Goal: Task Accomplishment & Management: Manage account settings

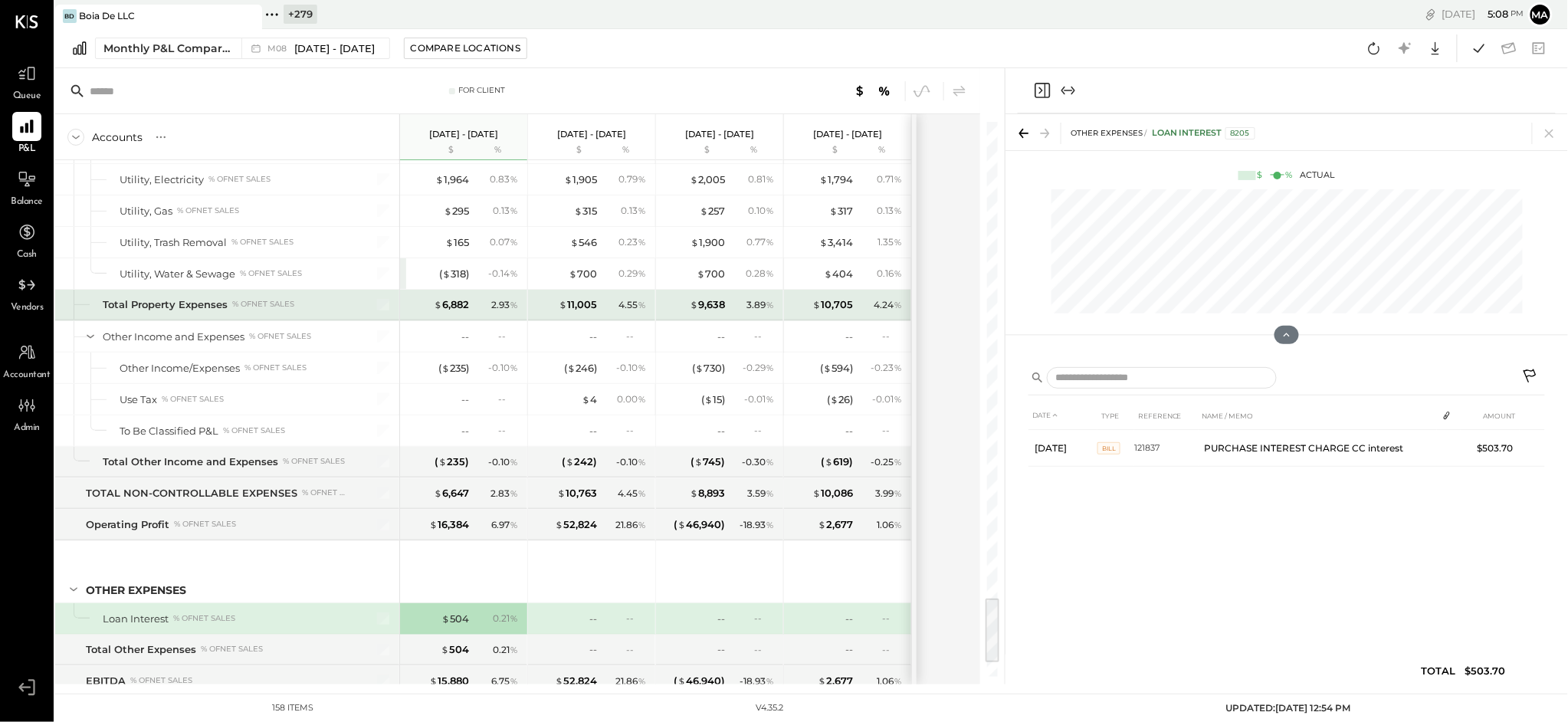
scroll to position [3896, 0]
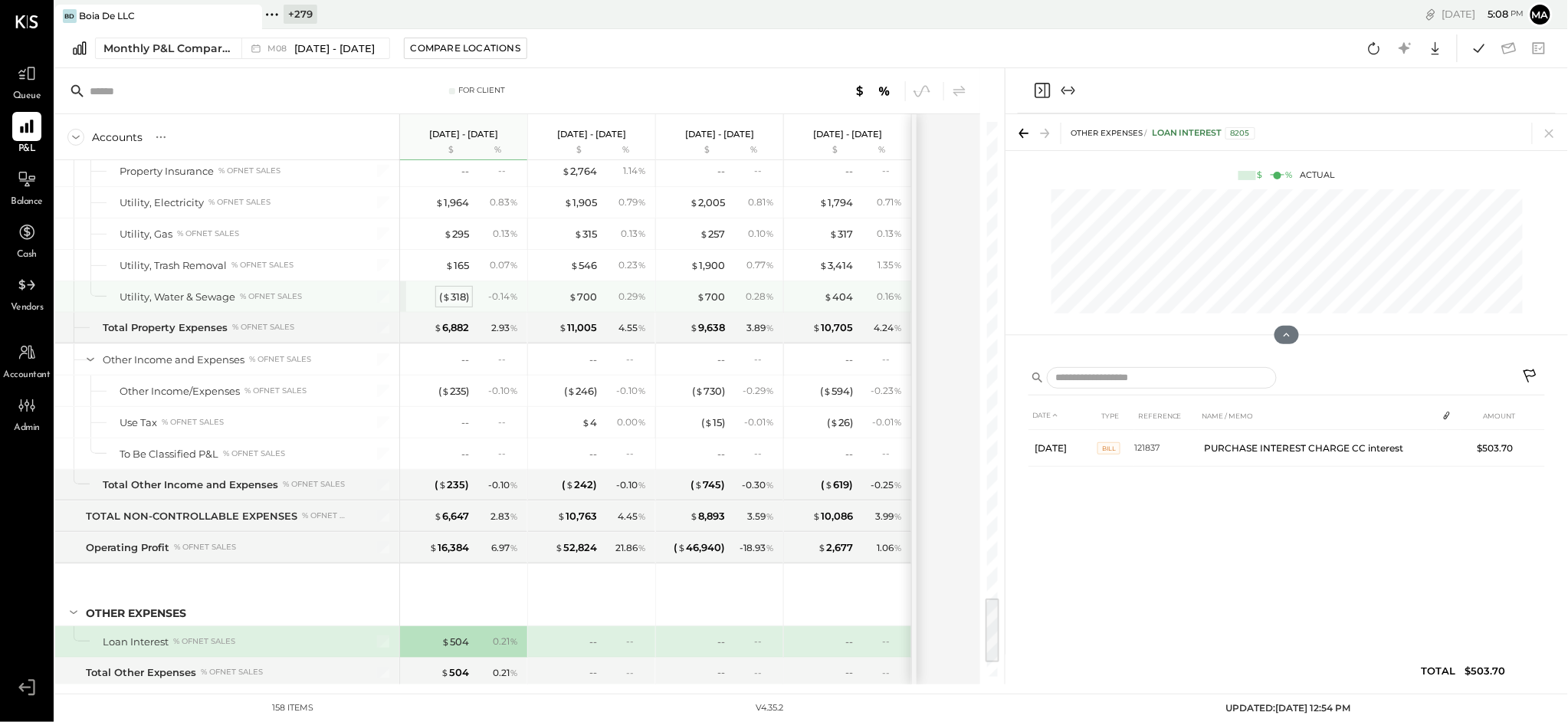
click at [448, 302] on span "$" at bounding box center [447, 297] width 8 height 13
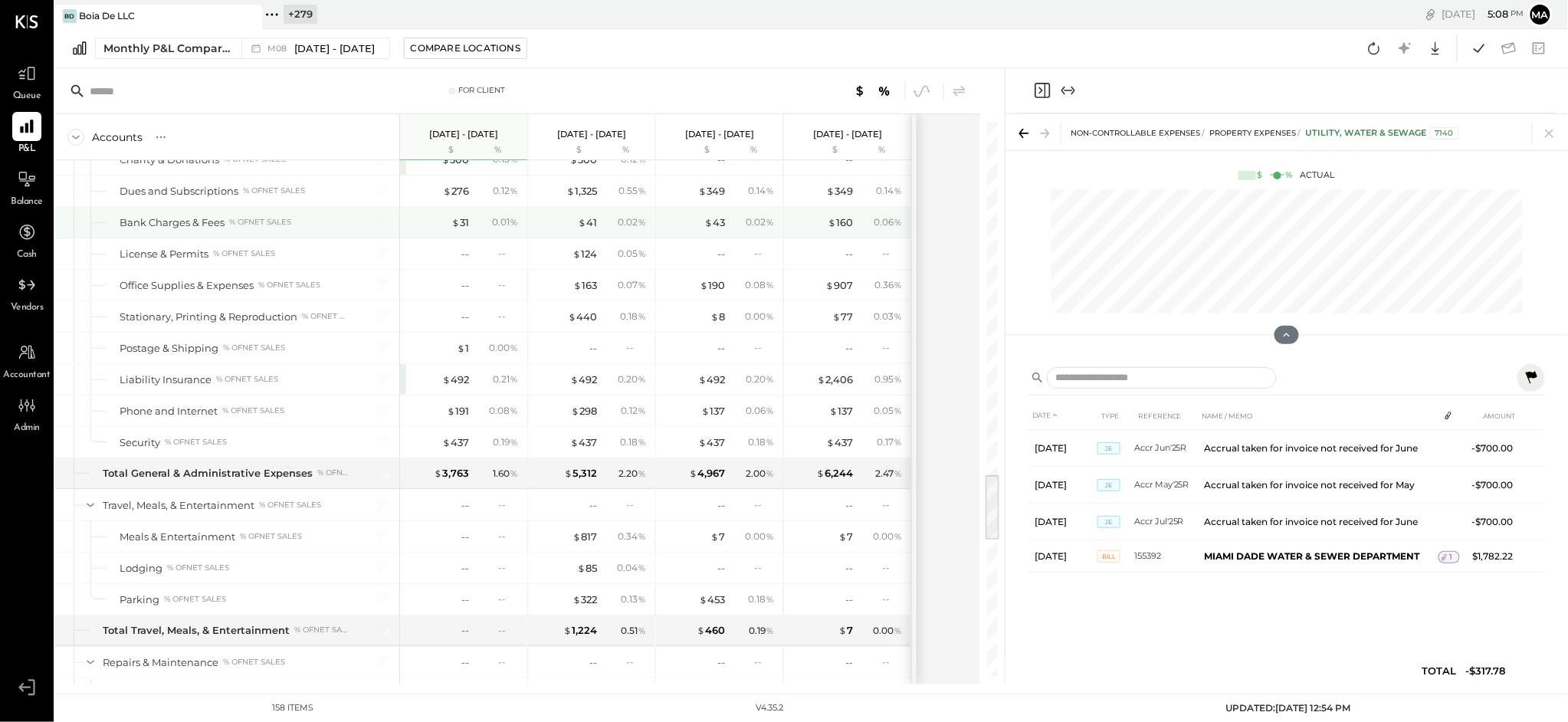
scroll to position [2778, 0]
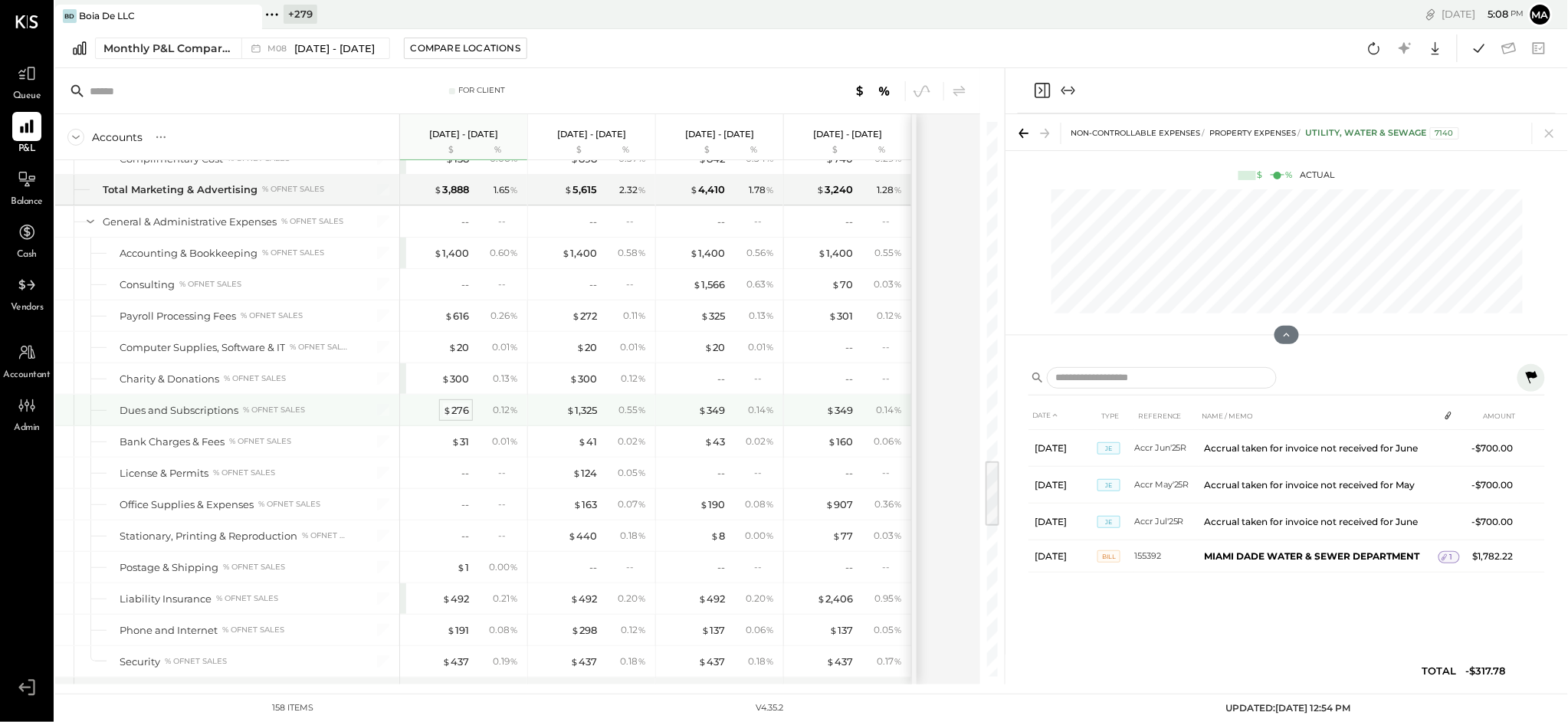
click at [455, 418] on div "$ 276" at bounding box center [456, 409] width 26 height 14
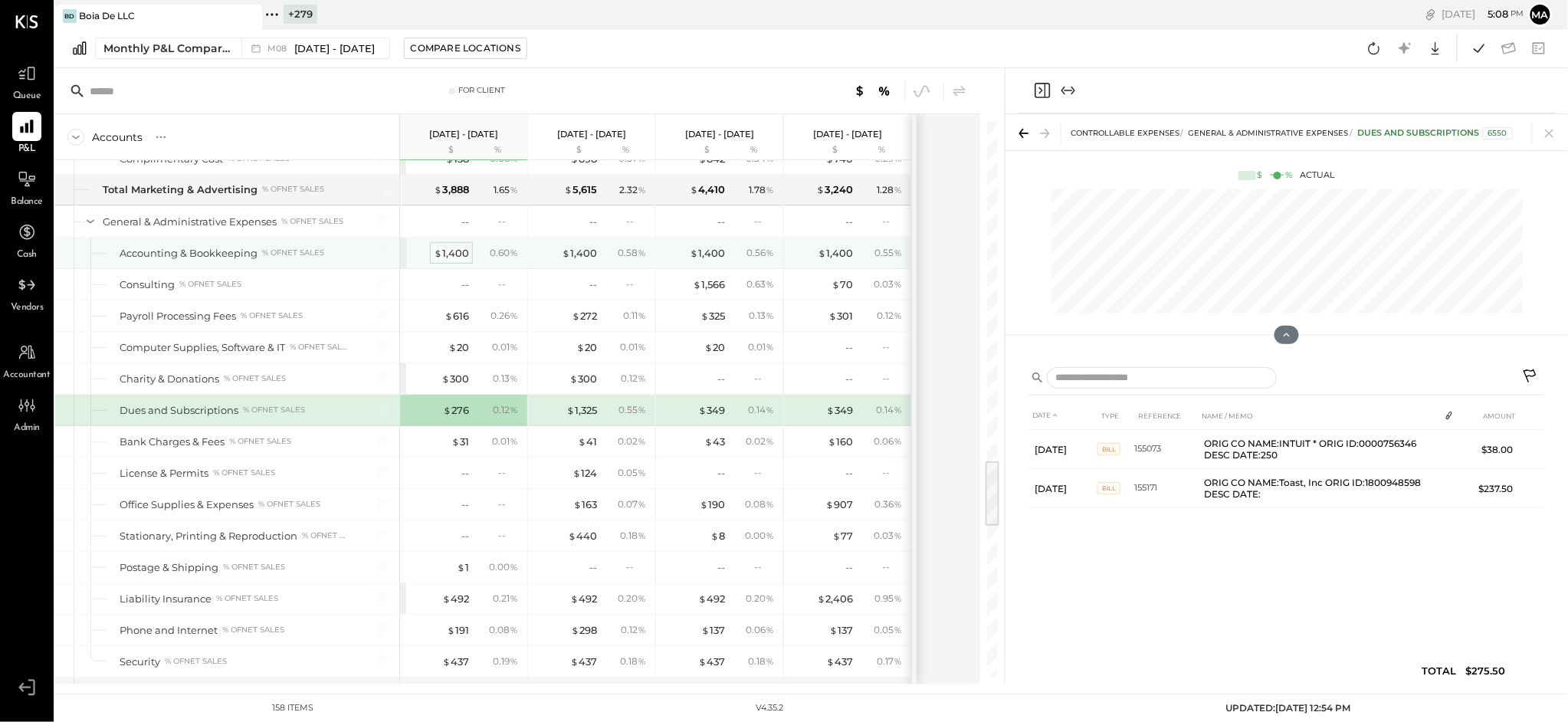
click at [452, 254] on div "$ 1,400" at bounding box center [452, 253] width 35 height 14
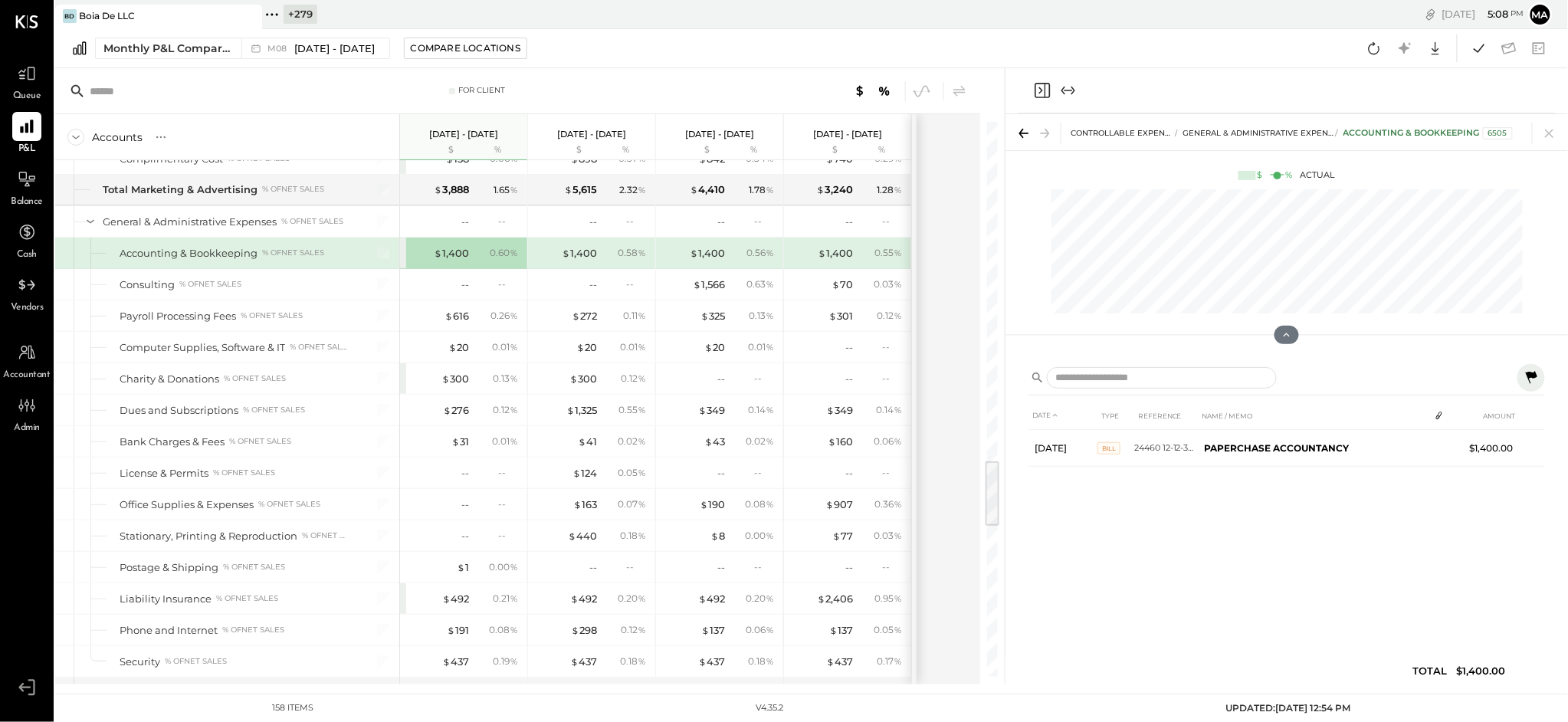
click at [1533, 374] on icon at bounding box center [1532, 377] width 12 height 13
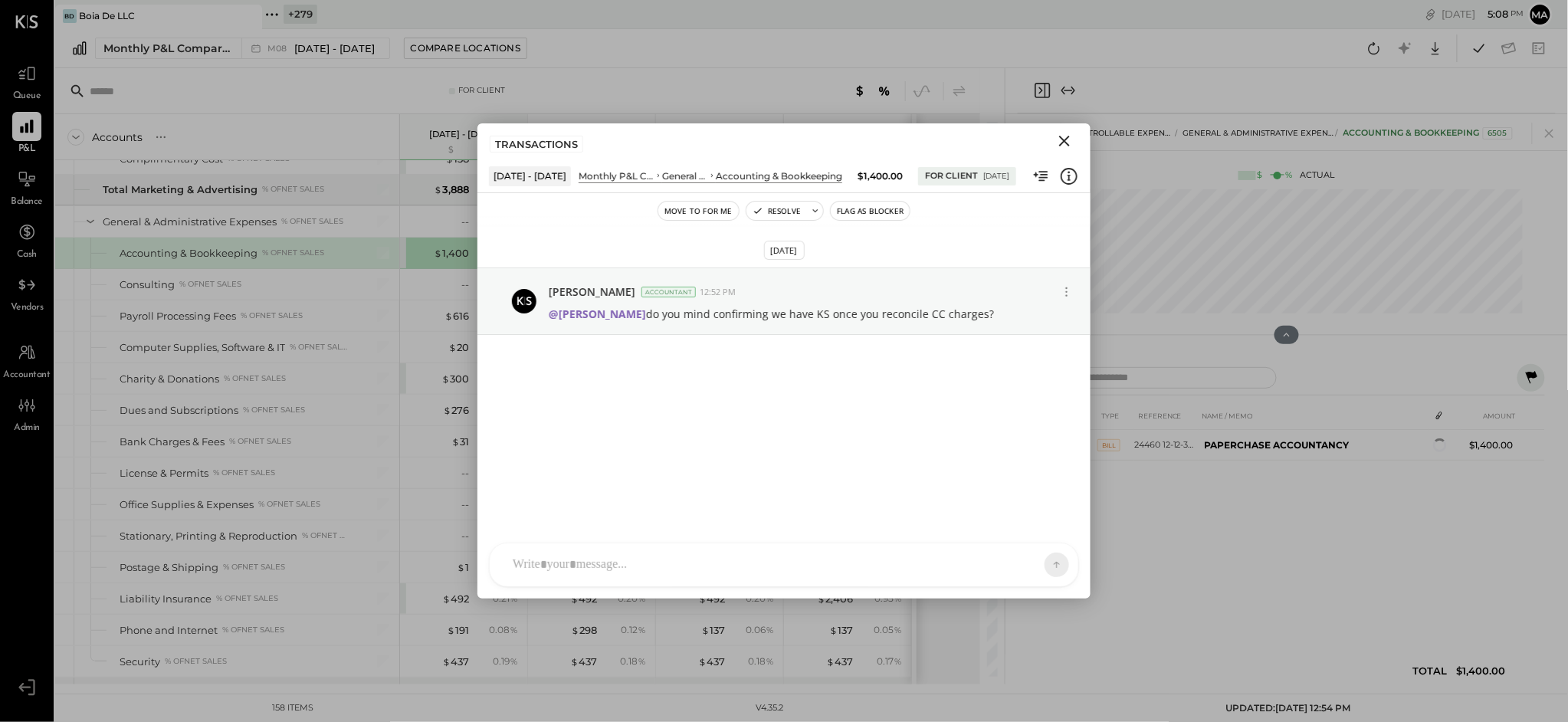
drag, startPoint x: 1064, startPoint y: 143, endPoint x: 1047, endPoint y: 164, distance: 27.0
click at [1064, 143] on icon "Close" at bounding box center [1065, 141] width 19 height 19
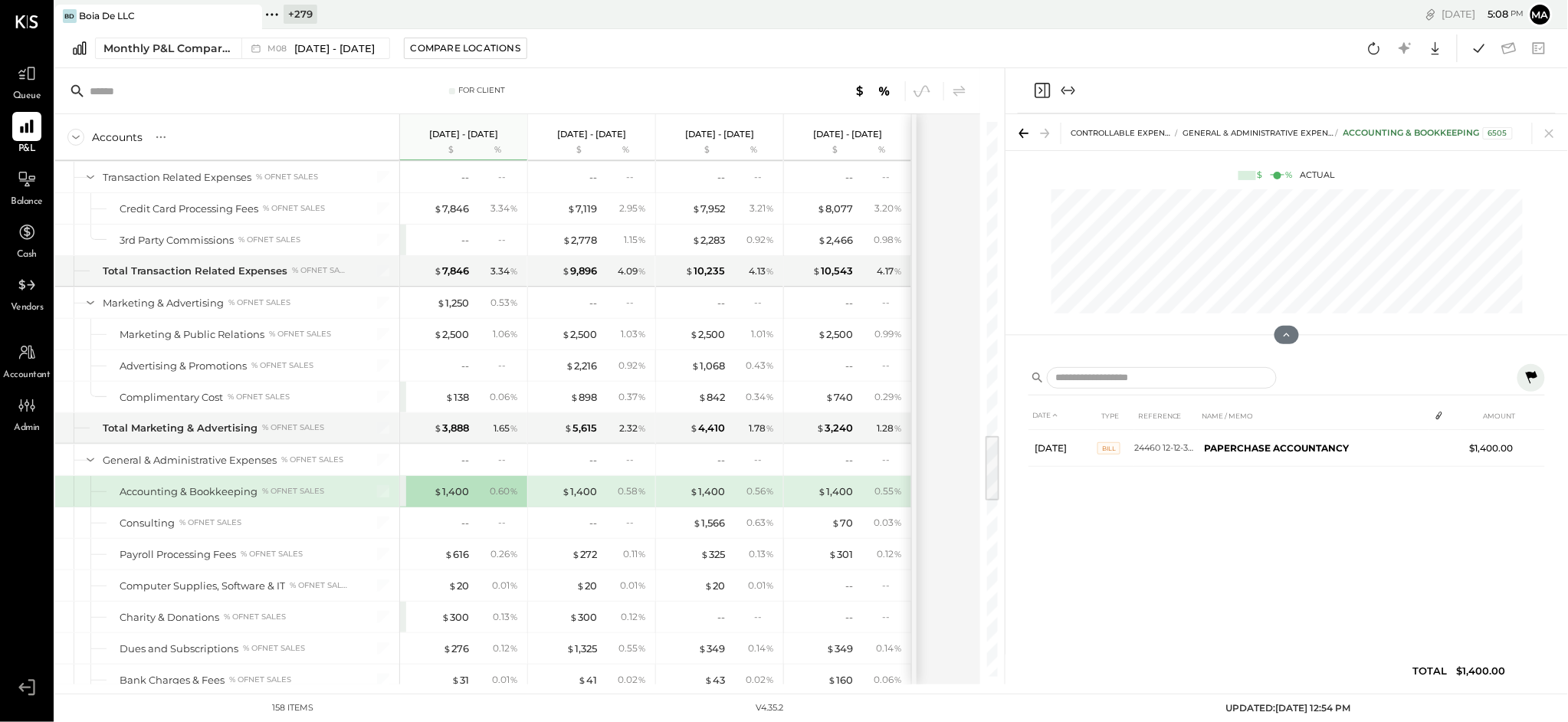
scroll to position [2447, 0]
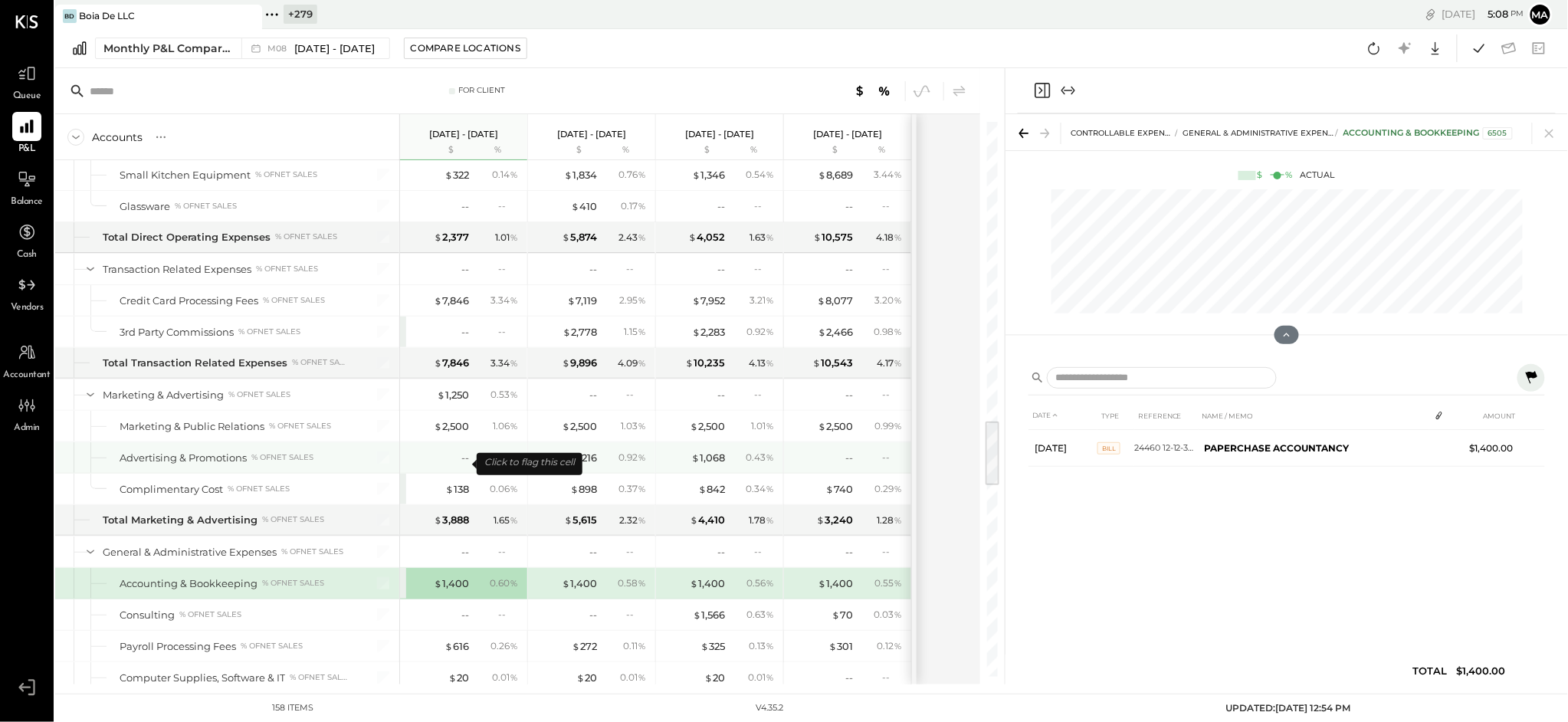
click at [460, 463] on div "--" at bounding box center [438, 457] width 62 height 14
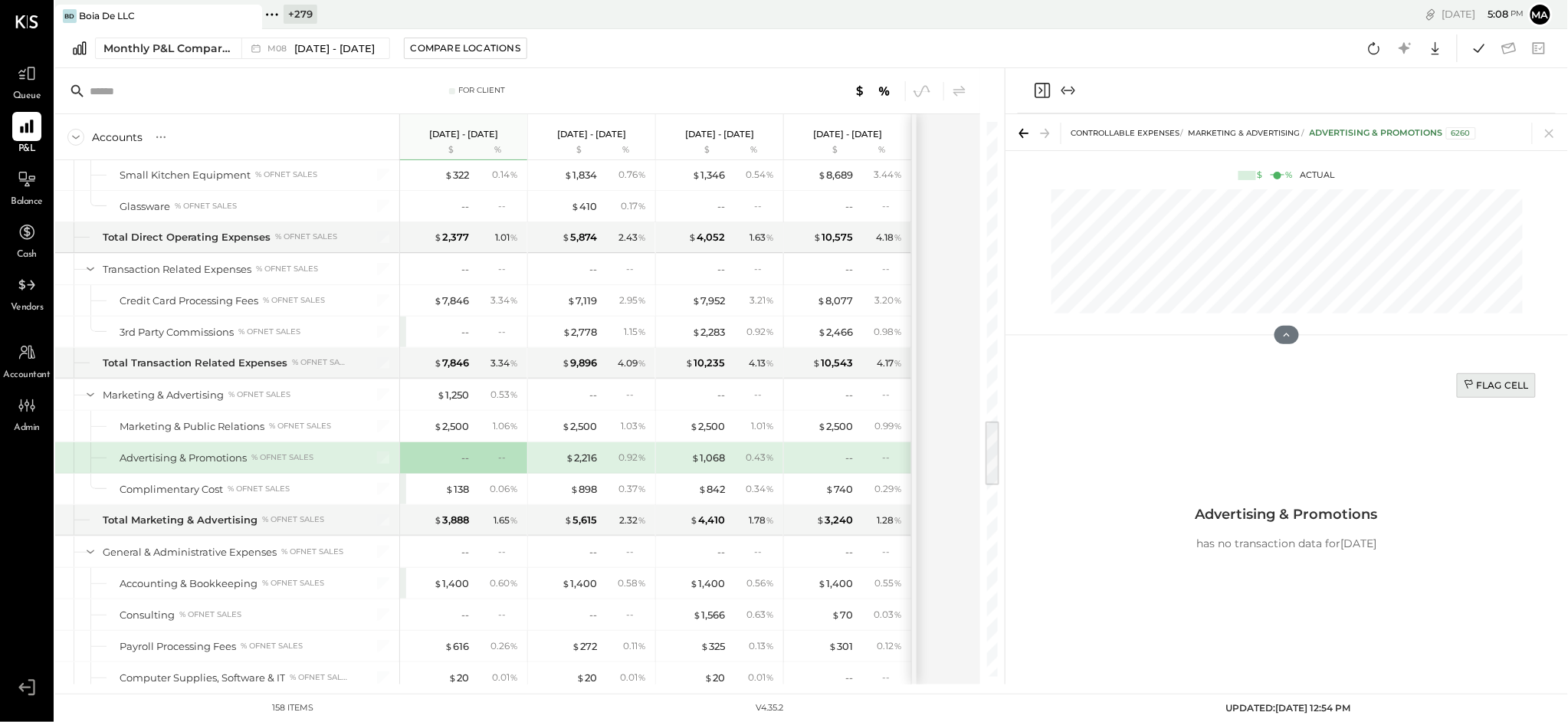
click at [1503, 382] on div "Flag Cell" at bounding box center [1496, 384] width 65 height 13
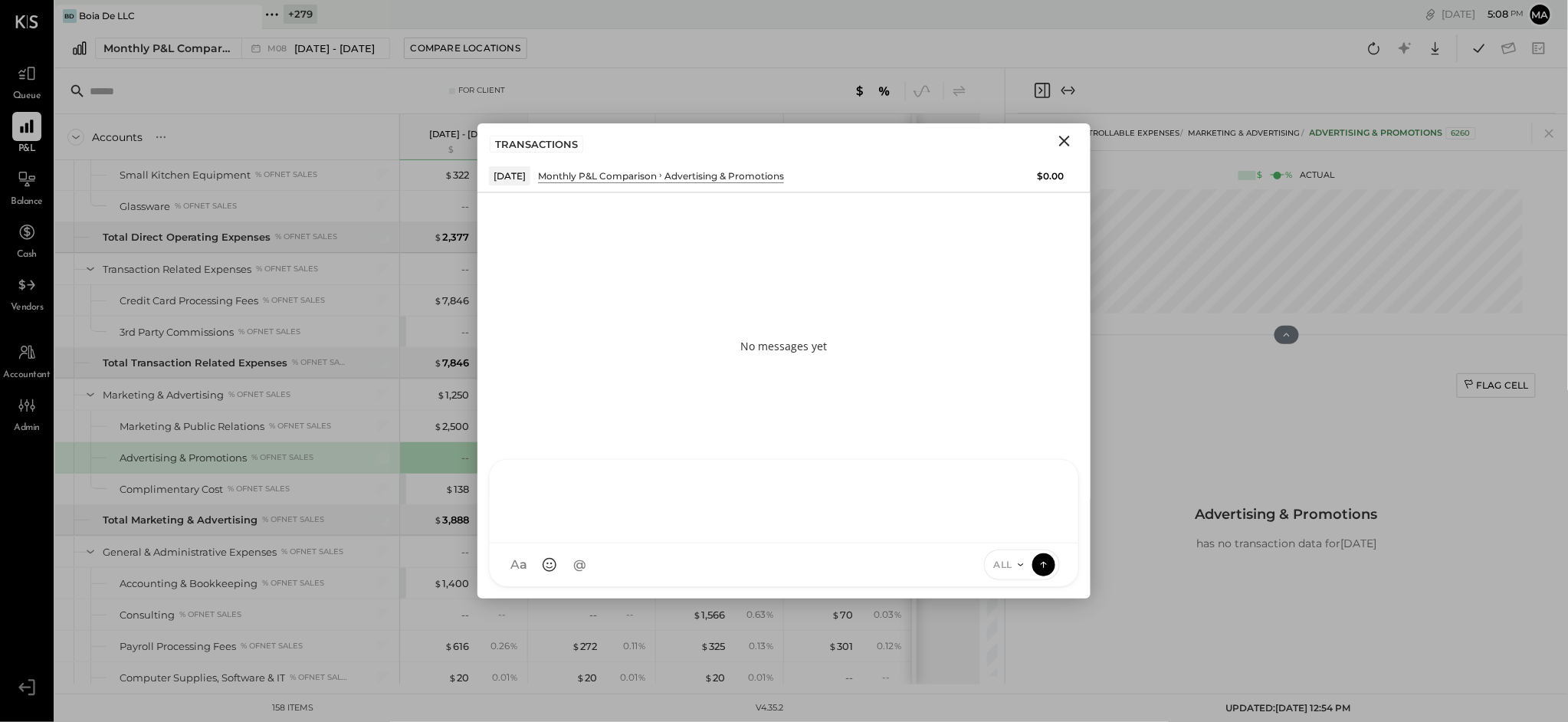
click at [745, 530] on div at bounding box center [784, 500] width 558 height 62
type input "*****"
click at [1065, 138] on icon "Close" at bounding box center [1065, 141] width 19 height 19
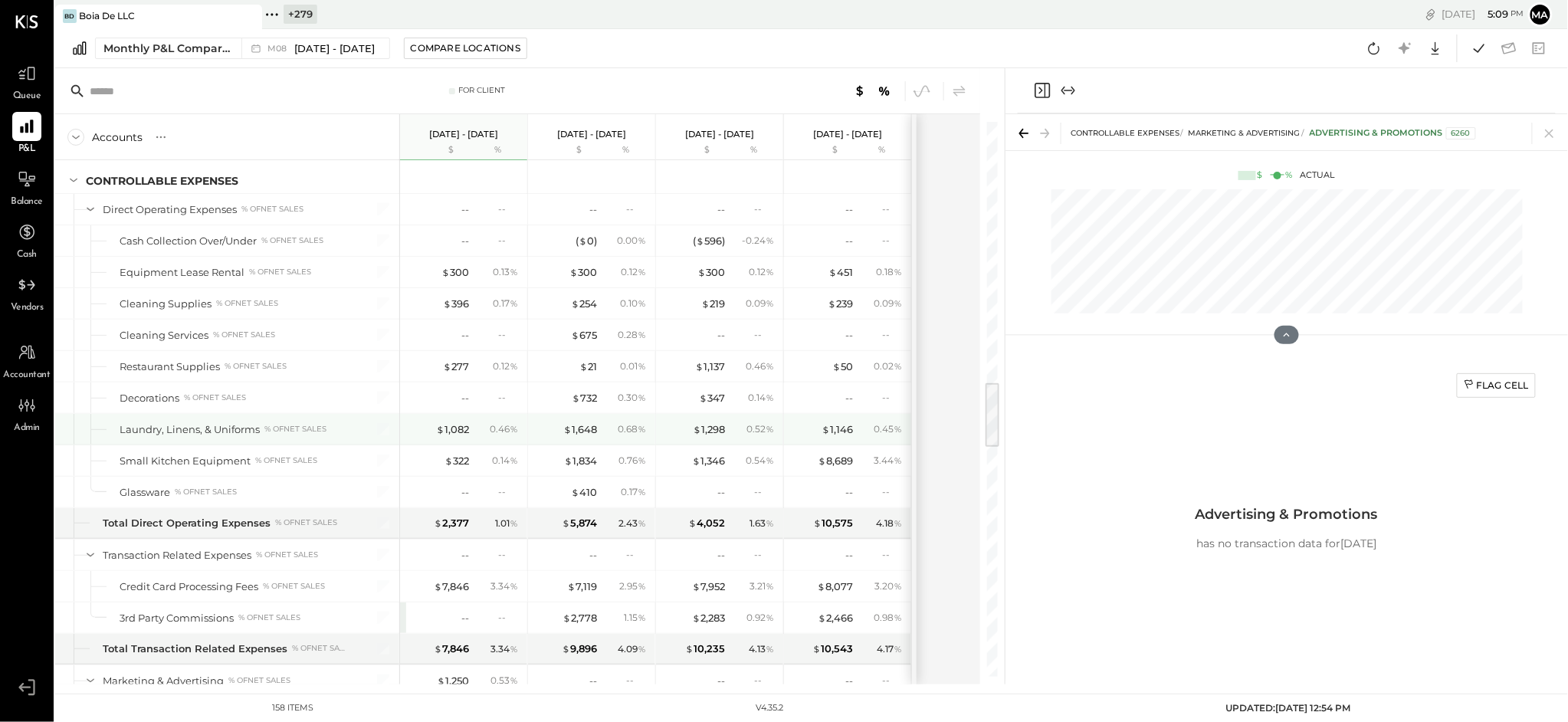
scroll to position [2119, 0]
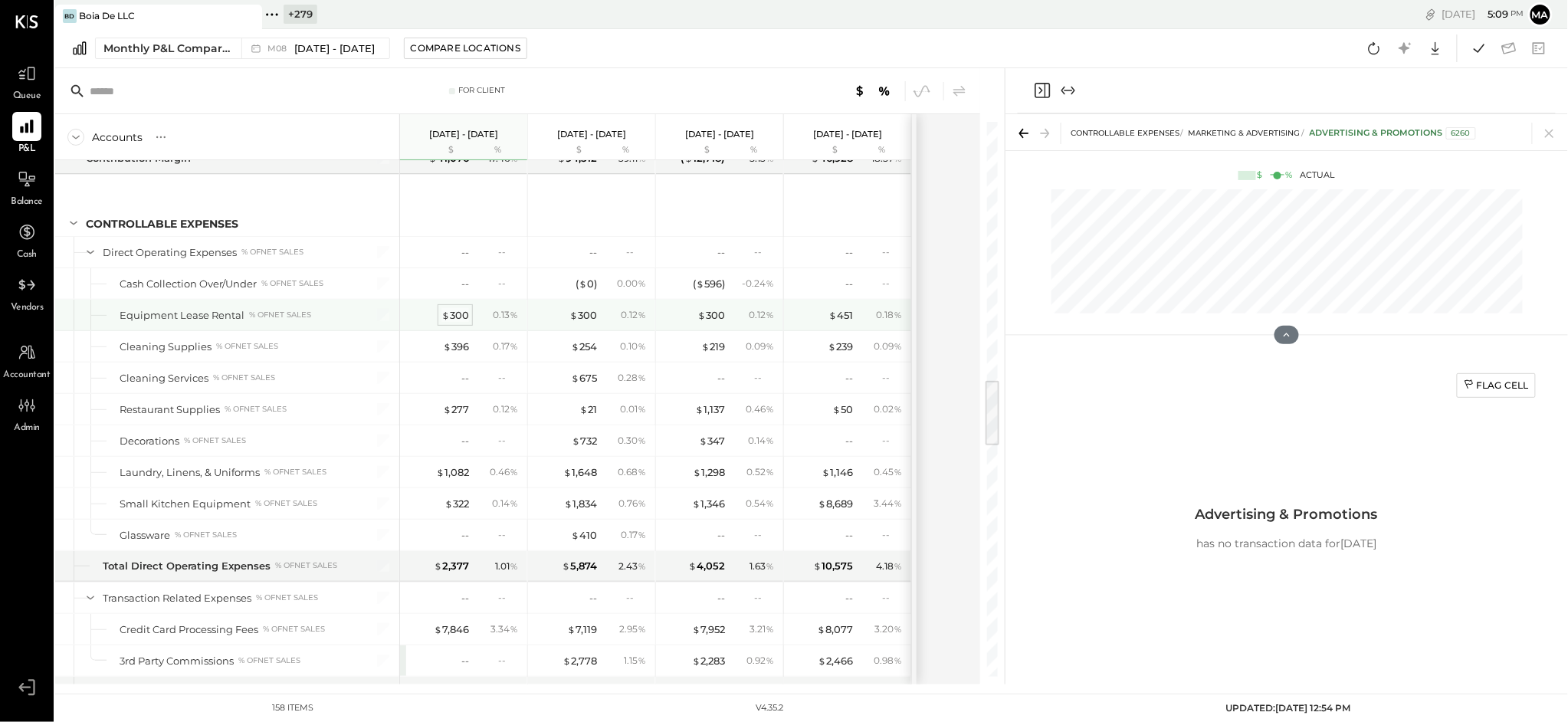
click at [458, 318] on div "$ 300" at bounding box center [455, 315] width 28 height 14
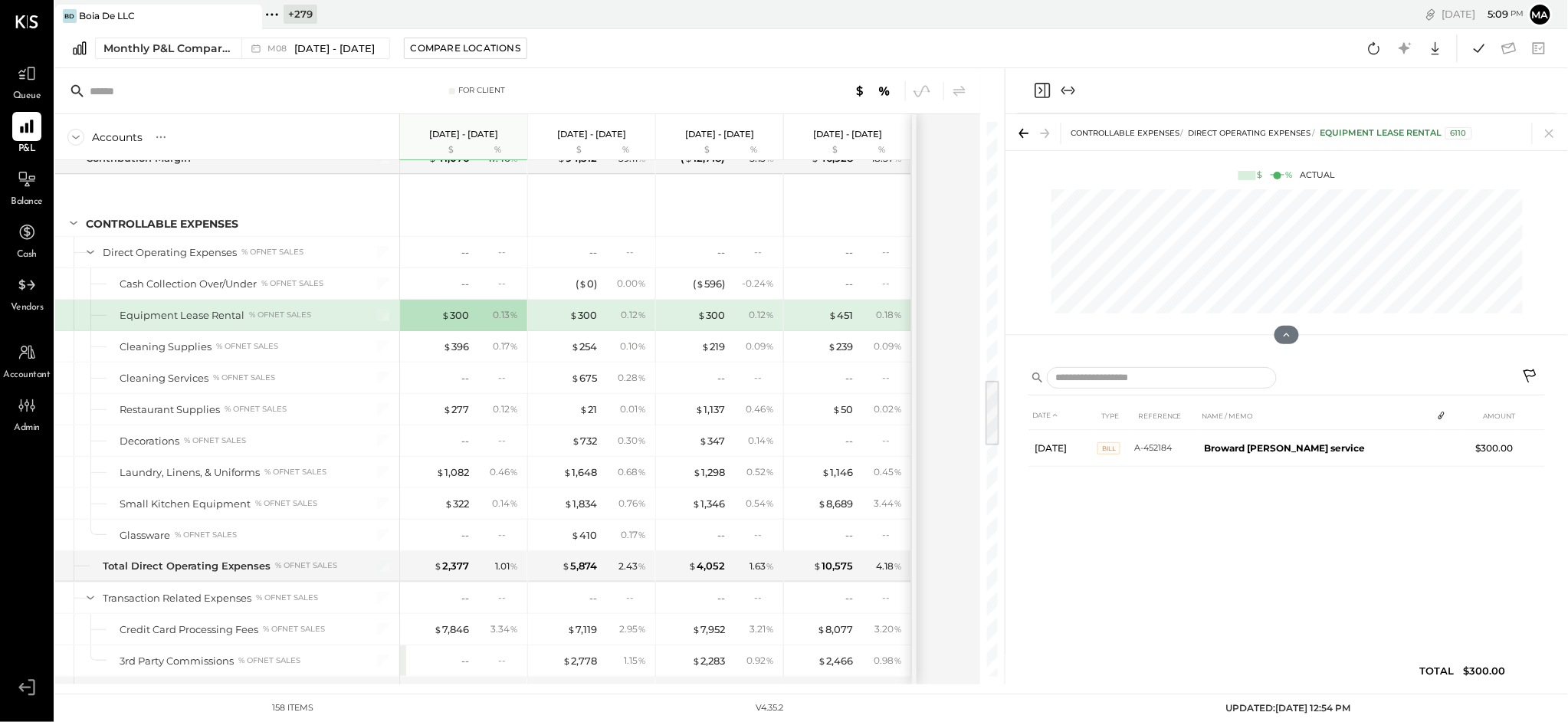
click at [1532, 372] on icon at bounding box center [1532, 378] width 19 height 19
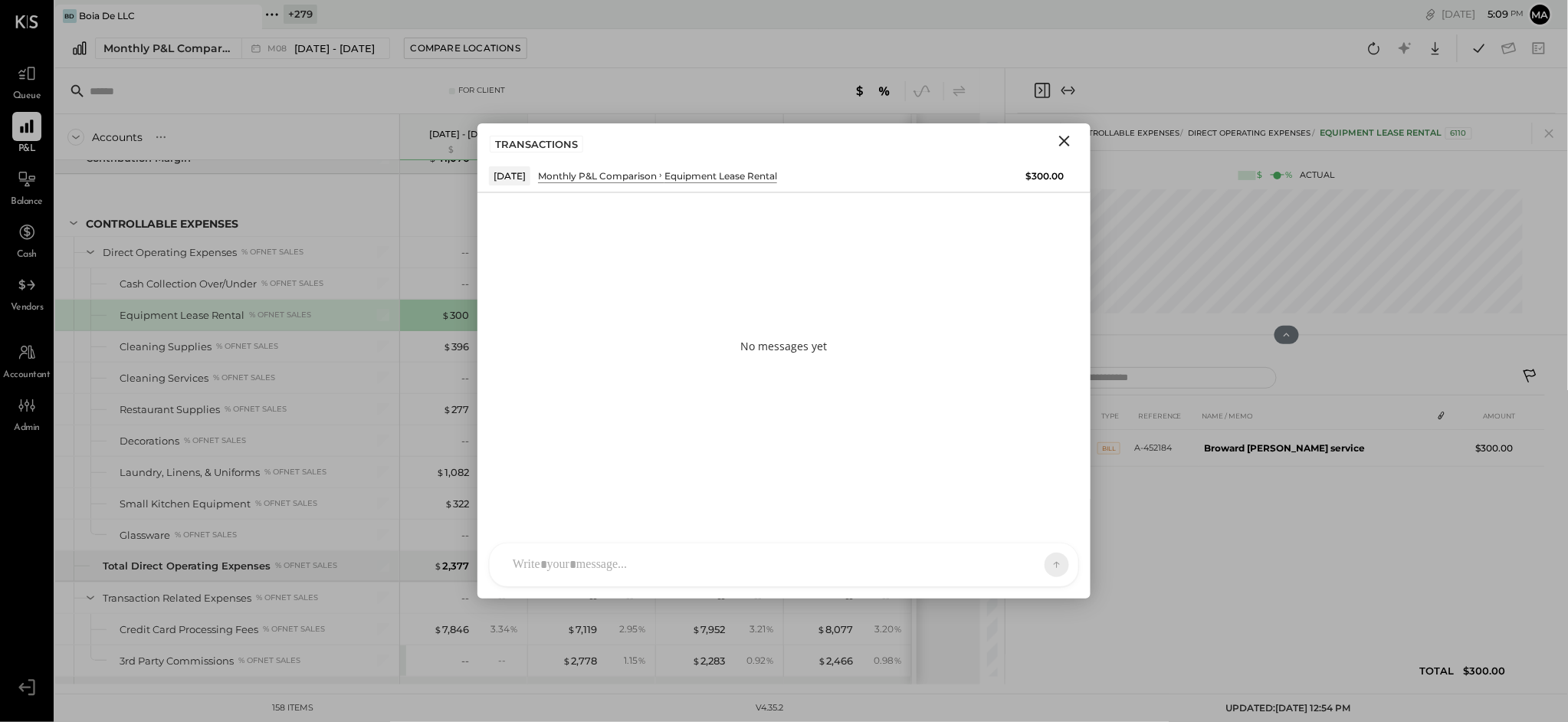
click at [809, 556] on div at bounding box center [769, 564] width 530 height 34
type input "*****"
click at [1047, 559] on icon at bounding box center [1044, 564] width 13 height 15
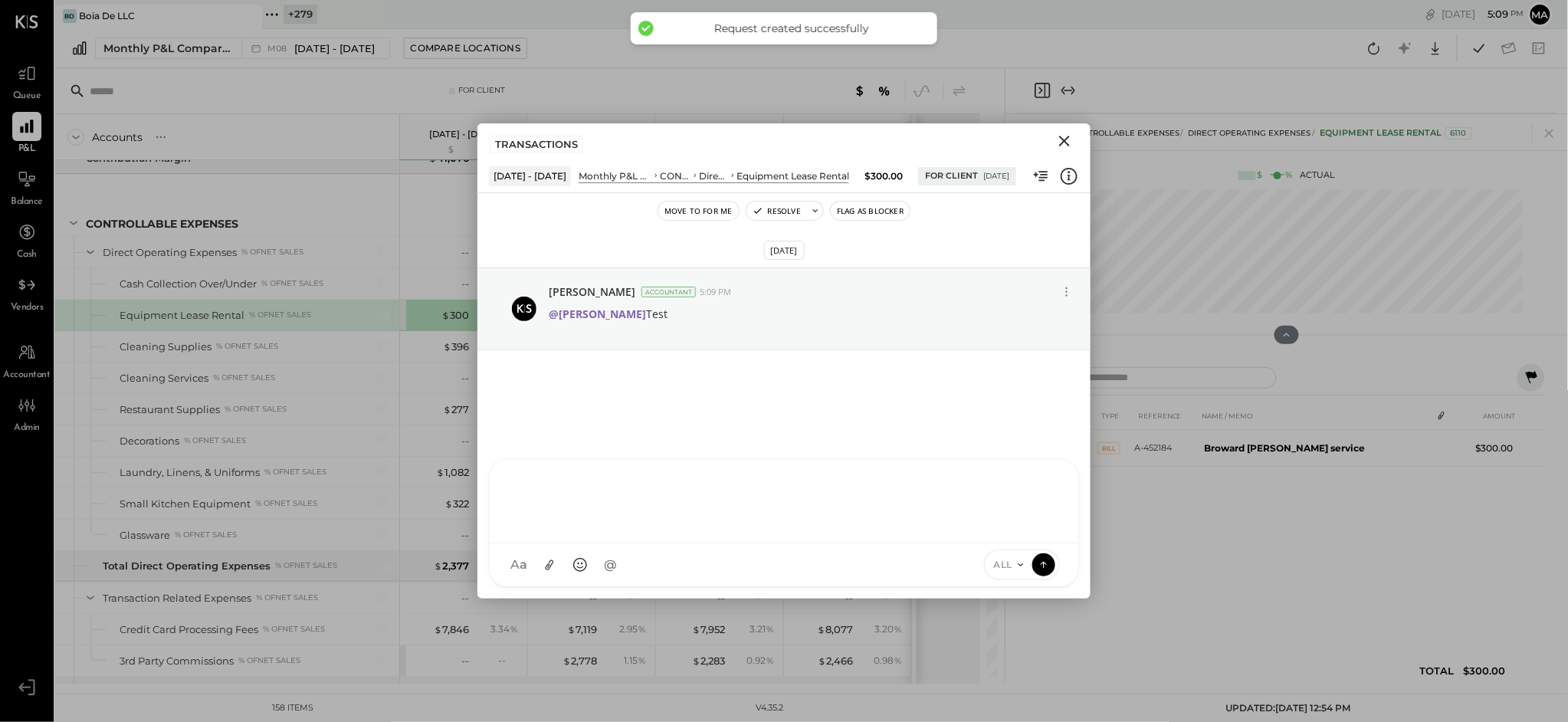
click at [1061, 142] on icon "Close" at bounding box center [1065, 141] width 19 height 19
